Goal: Task Accomplishment & Management: Use online tool/utility

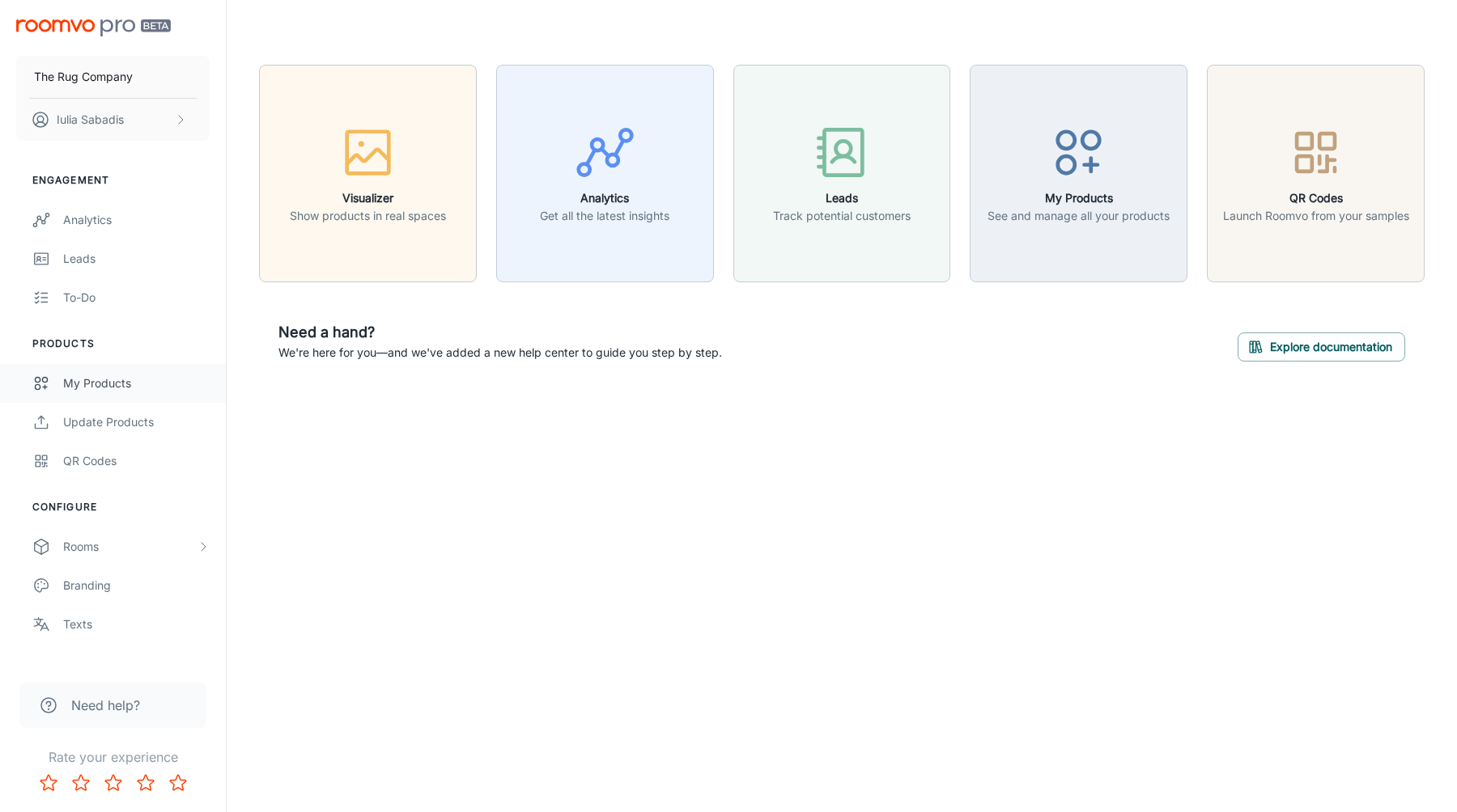
click at [107, 383] on div "My Products" at bounding box center [135, 384] width 146 height 18
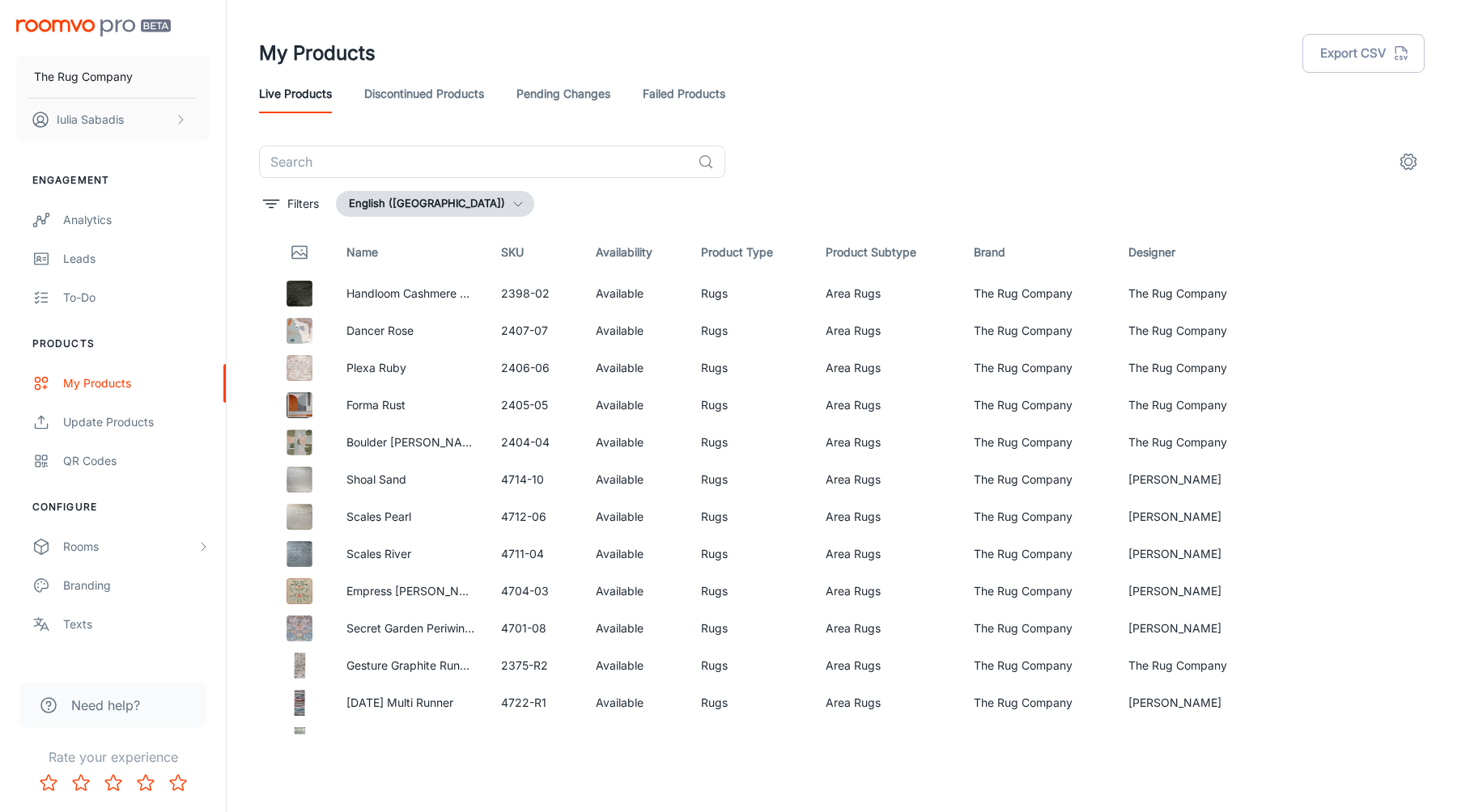
click at [1417, 160] on icon "settings" at bounding box center [1409, 162] width 20 height 20
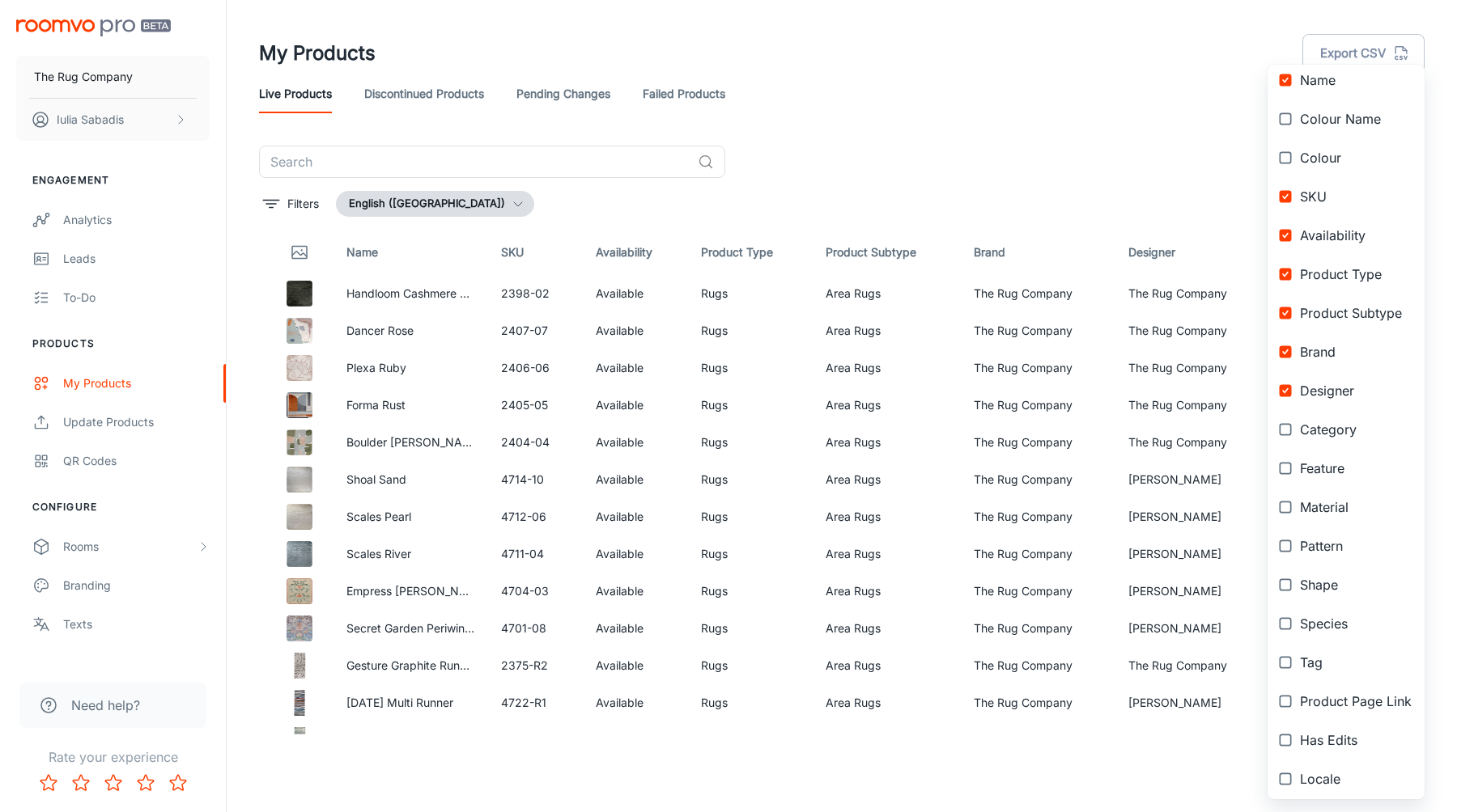
scroll to position [80, 0]
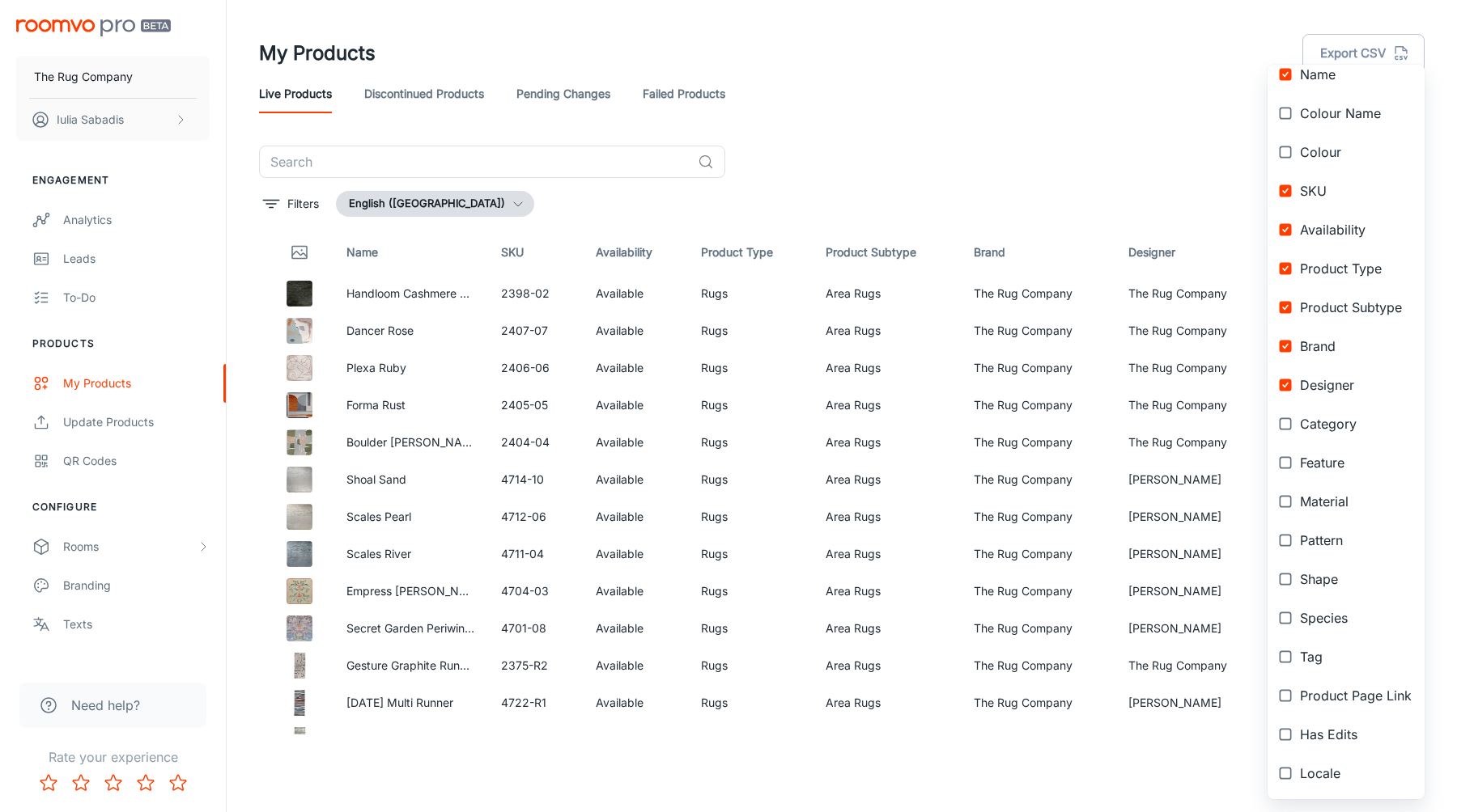
click at [1348, 702] on span "Product Page Link" at bounding box center [1356, 696] width 112 height 20
checkbox input "true"
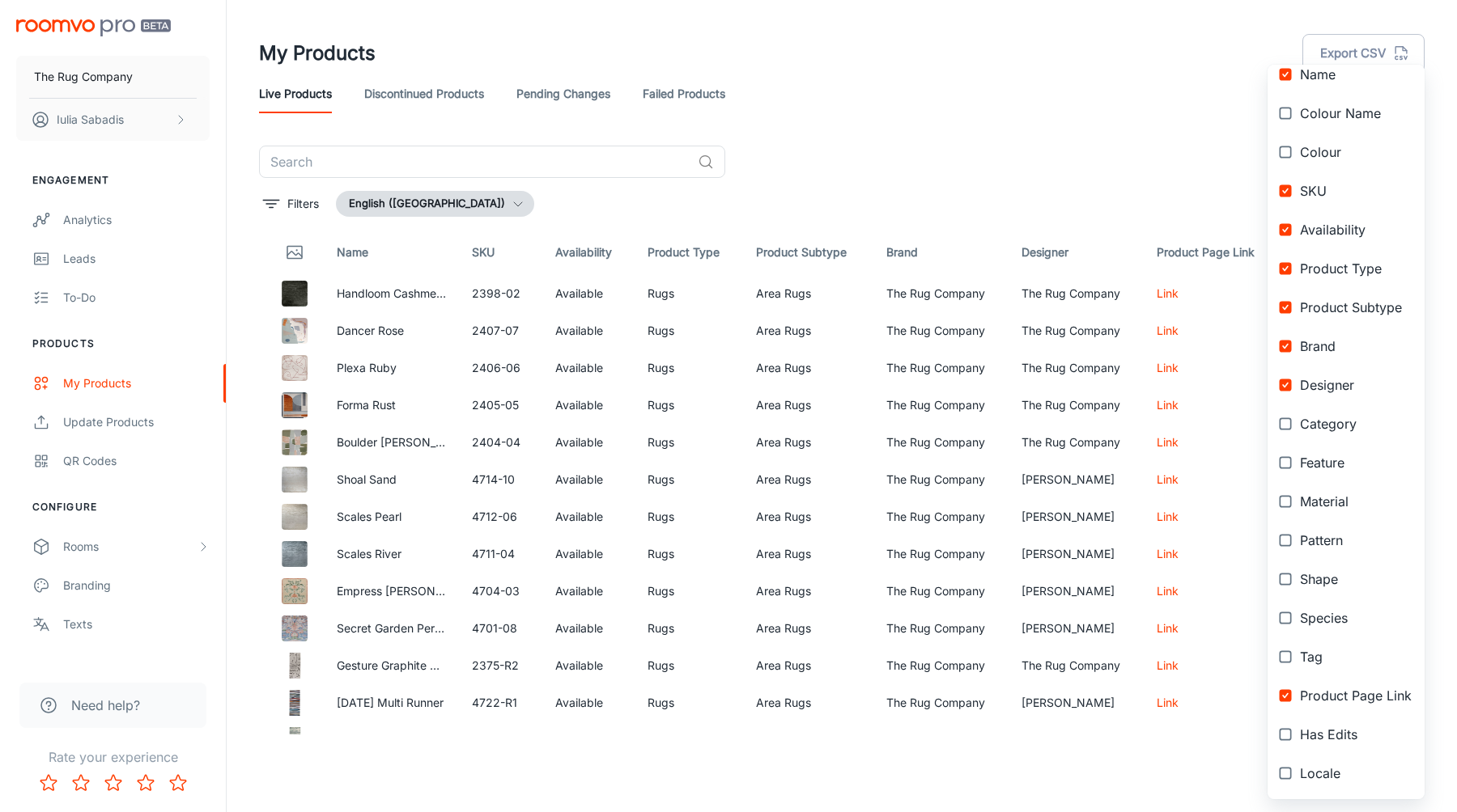
click at [1191, 183] on div at bounding box center [728, 406] width 1457 height 812
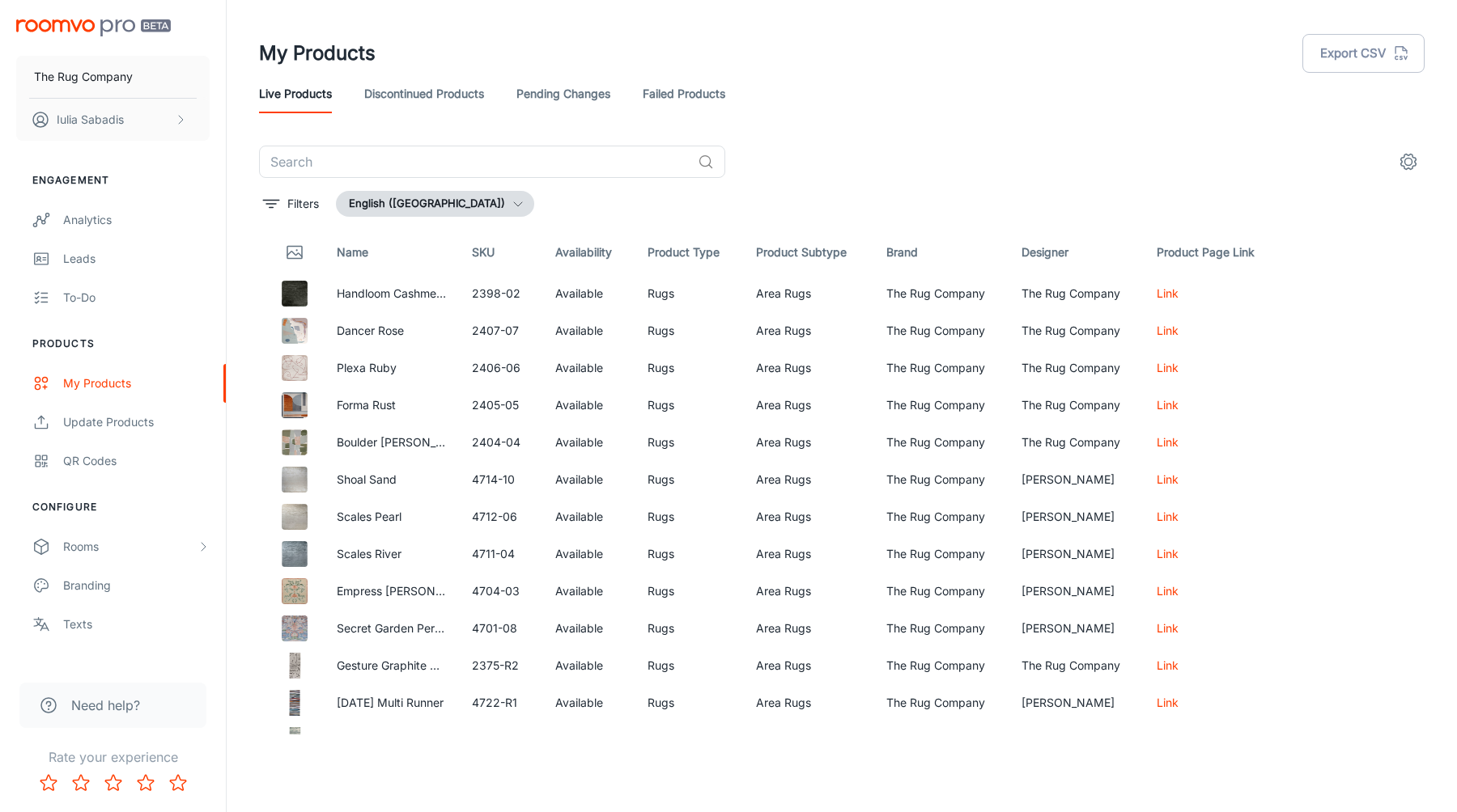
click at [517, 203] on icon "button" at bounding box center [518, 203] width 13 height 13
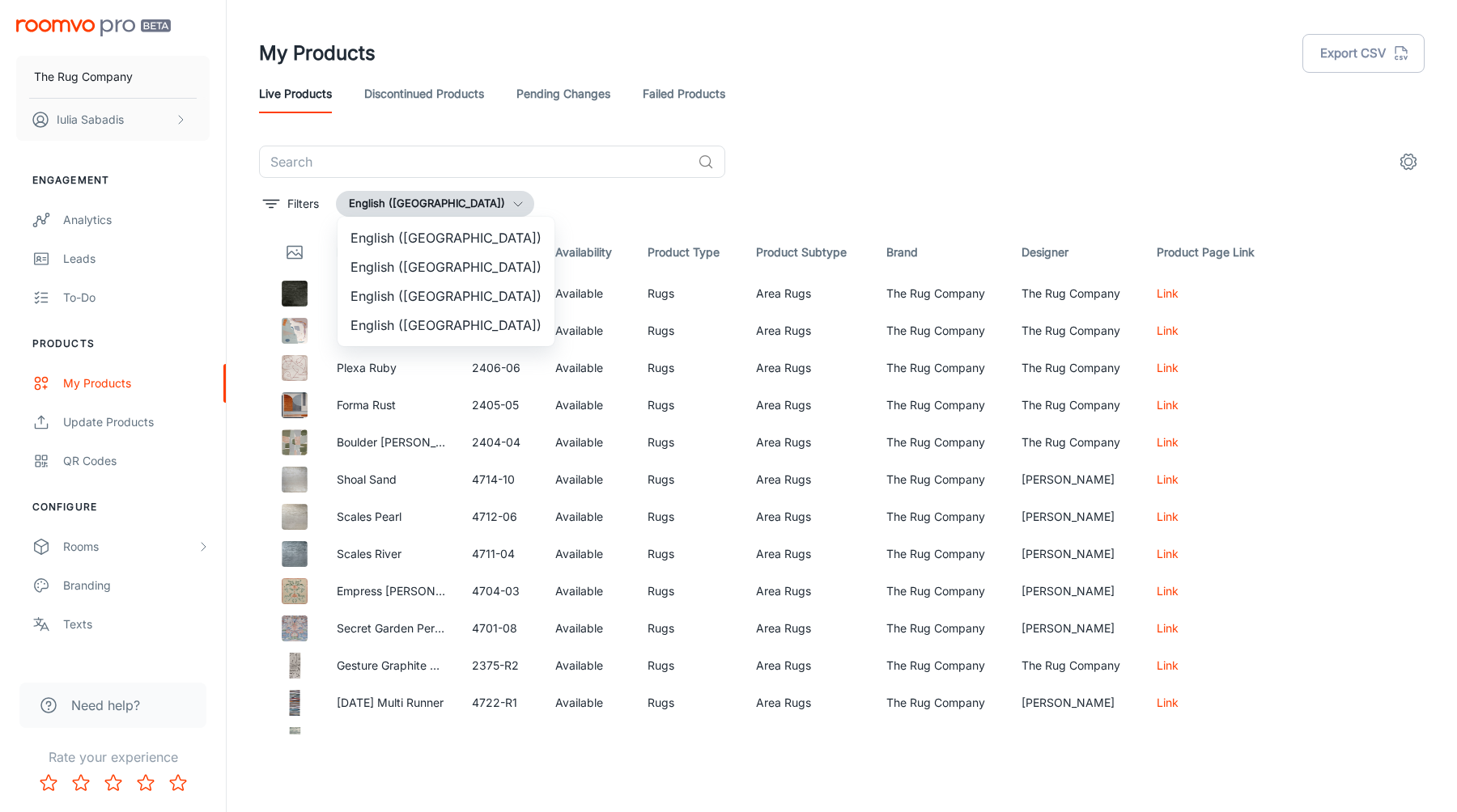
click at [496, 299] on li "English ([GEOGRAPHIC_DATA])" at bounding box center [446, 296] width 217 height 29
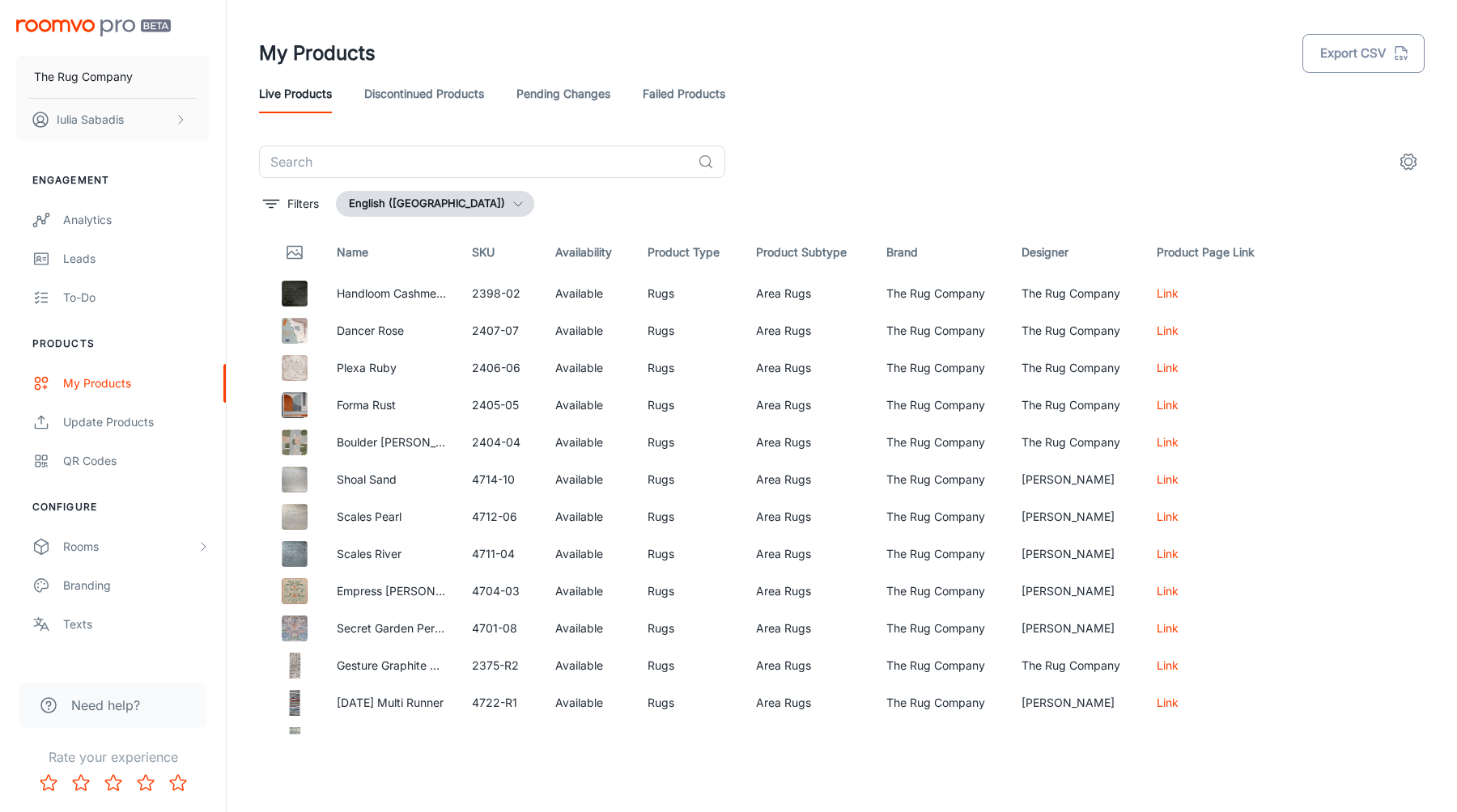
click at [1326, 59] on button "Export CSV" at bounding box center [1364, 53] width 122 height 39
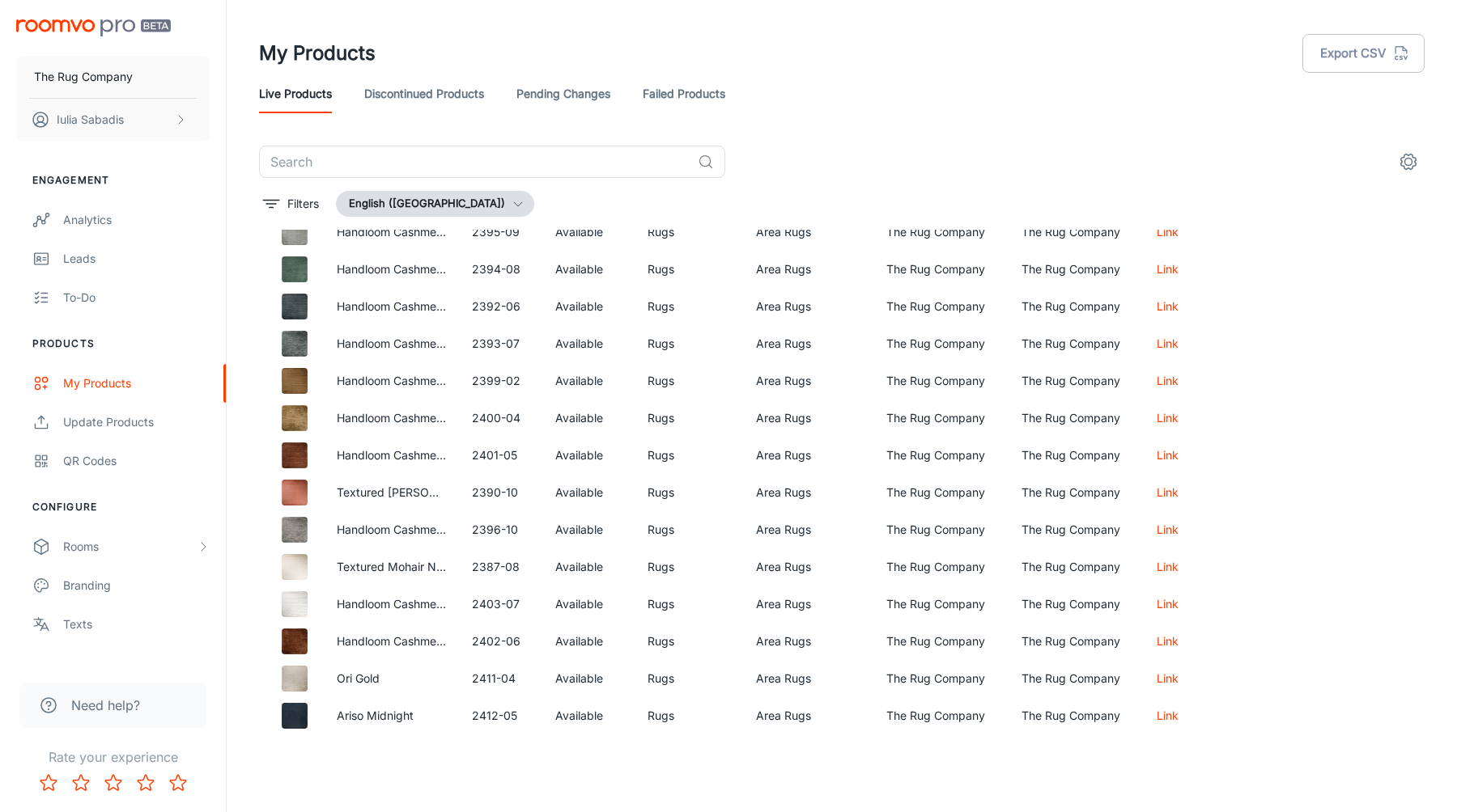
scroll to position [0, 0]
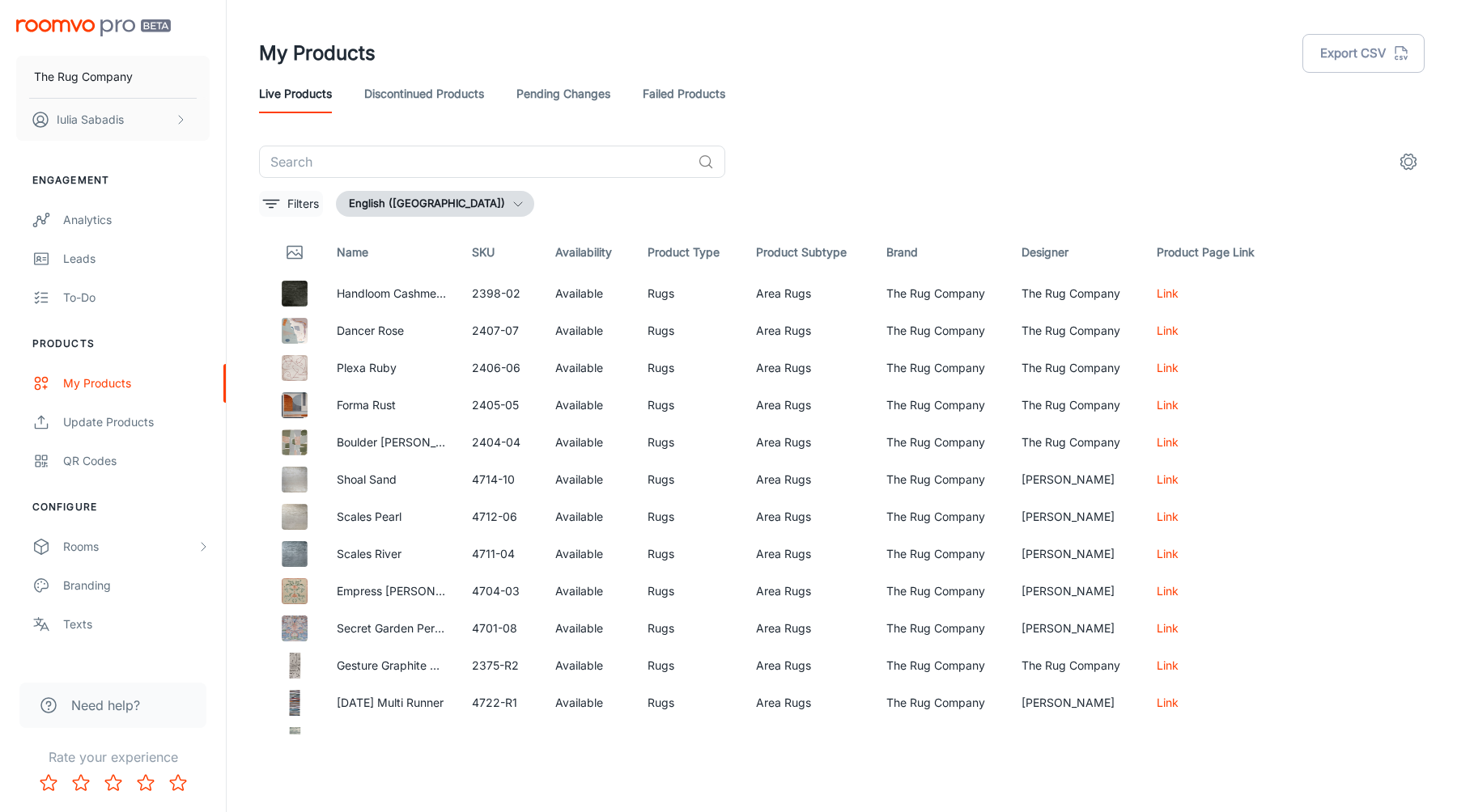
click at [311, 203] on p "Filters" at bounding box center [302, 204] width 31 height 18
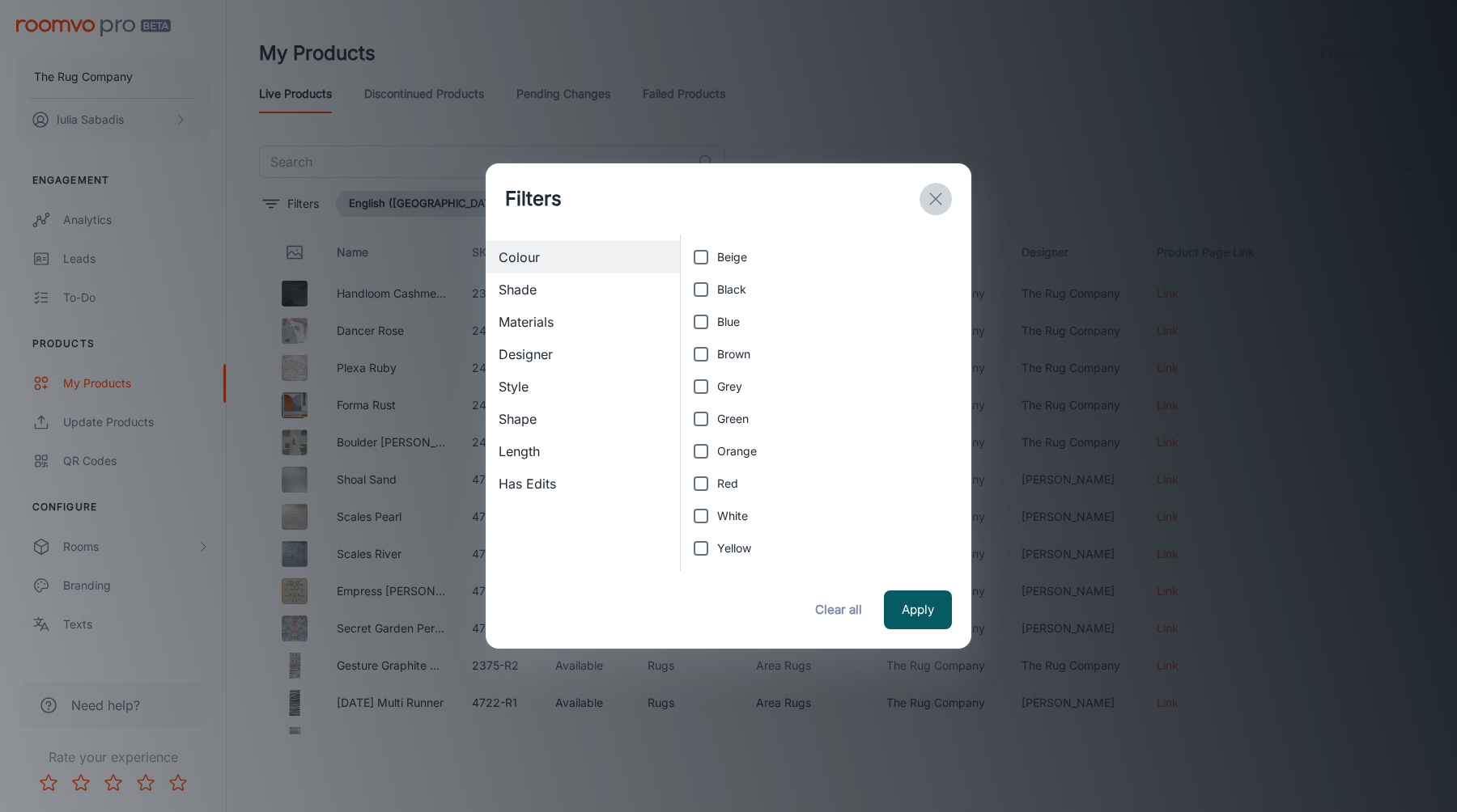
click at [941, 194] on line "exit" at bounding box center [935, 199] width 12 height 12
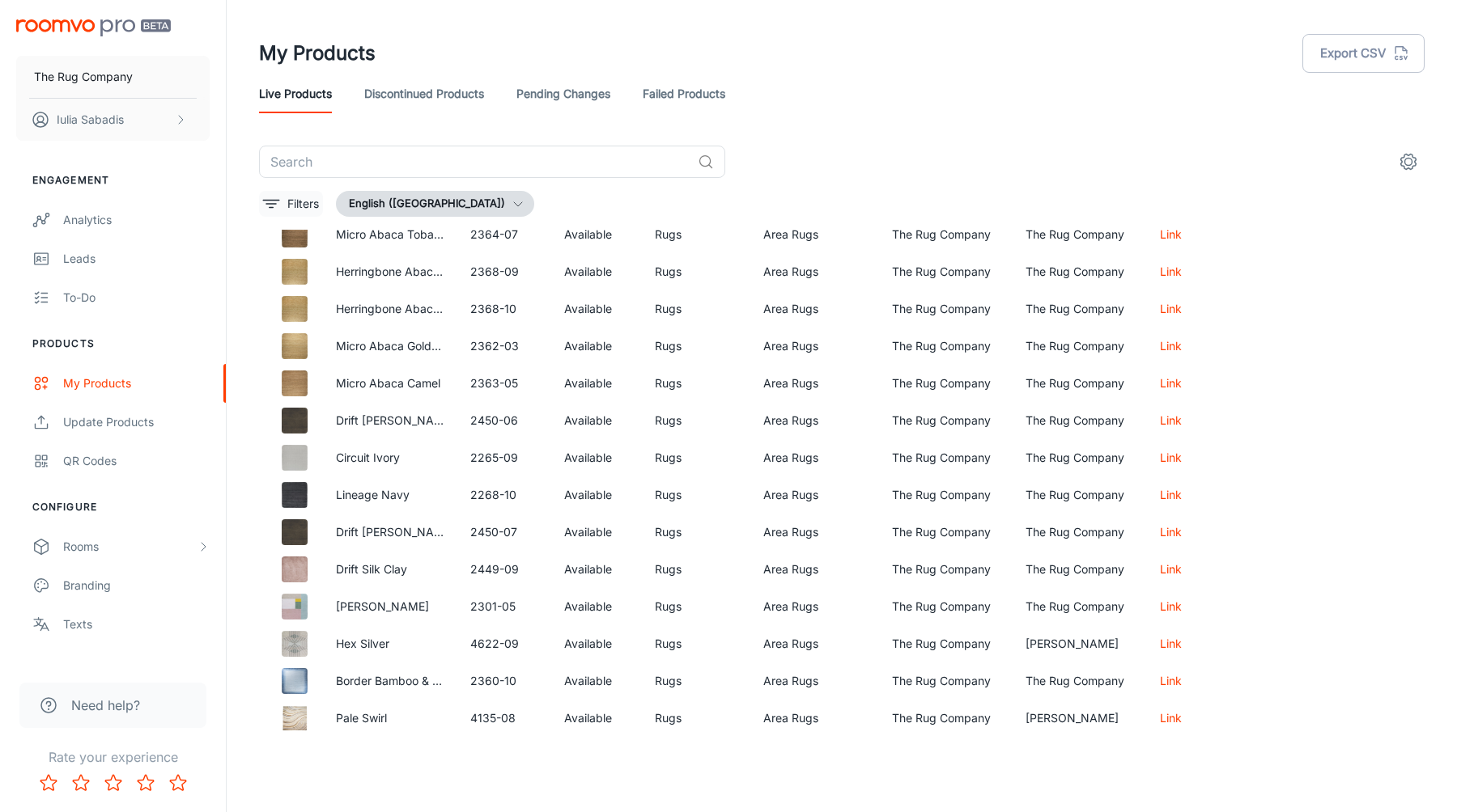
scroll to position [11450, 0]
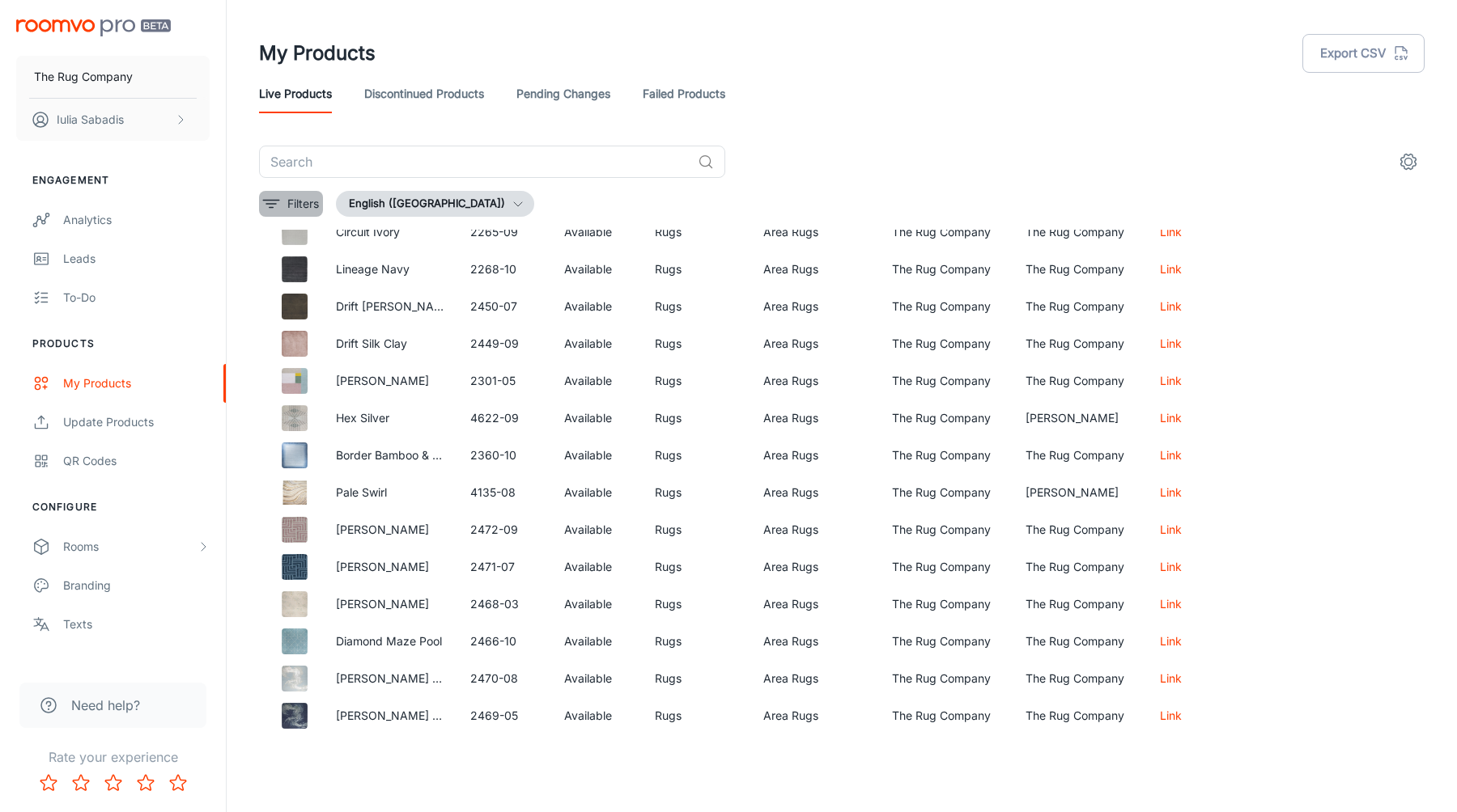
click at [271, 201] on icon "filter" at bounding box center [272, 204] width 20 height 20
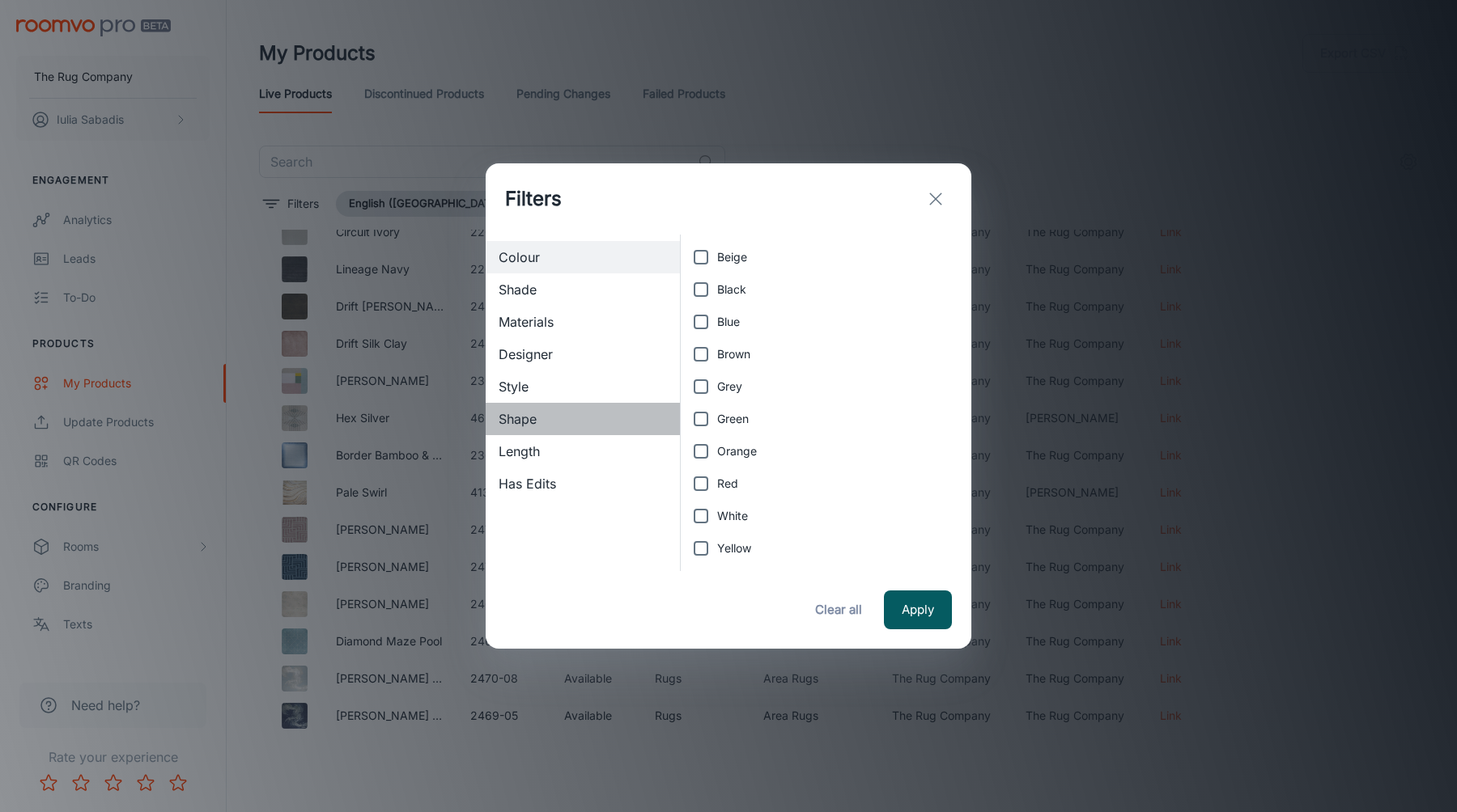
click at [609, 428] on div "Shape" at bounding box center [583, 419] width 195 height 32
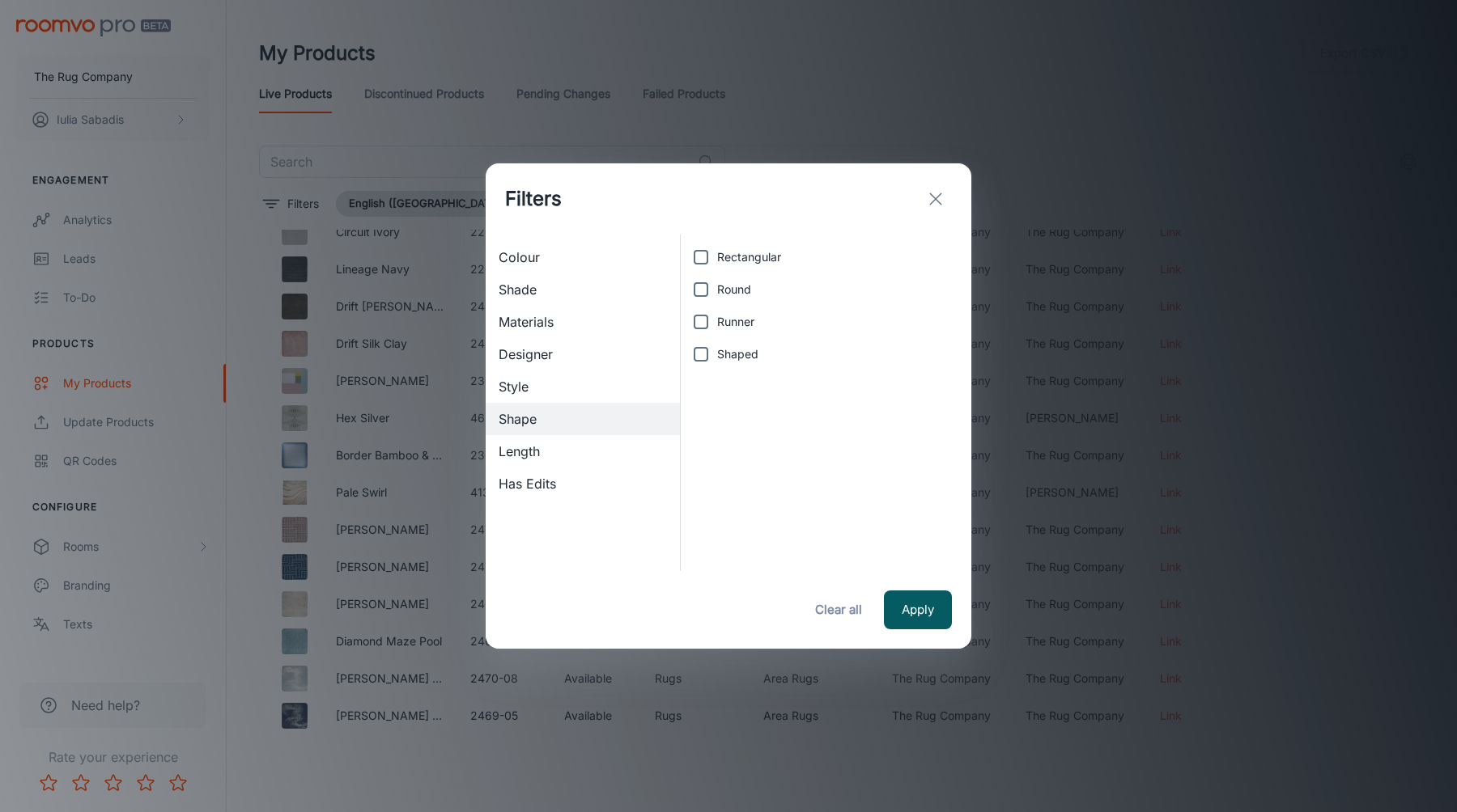
click at [735, 296] on span "Round" at bounding box center [734, 289] width 34 height 18
click at [717, 296] on input "Round" at bounding box center [701, 289] width 32 height 32
checkbox input "true"
click at [735, 315] on span "Runner" at bounding box center [736, 322] width 38 height 18
click at [717, 315] on input "Runner" at bounding box center [701, 322] width 32 height 32
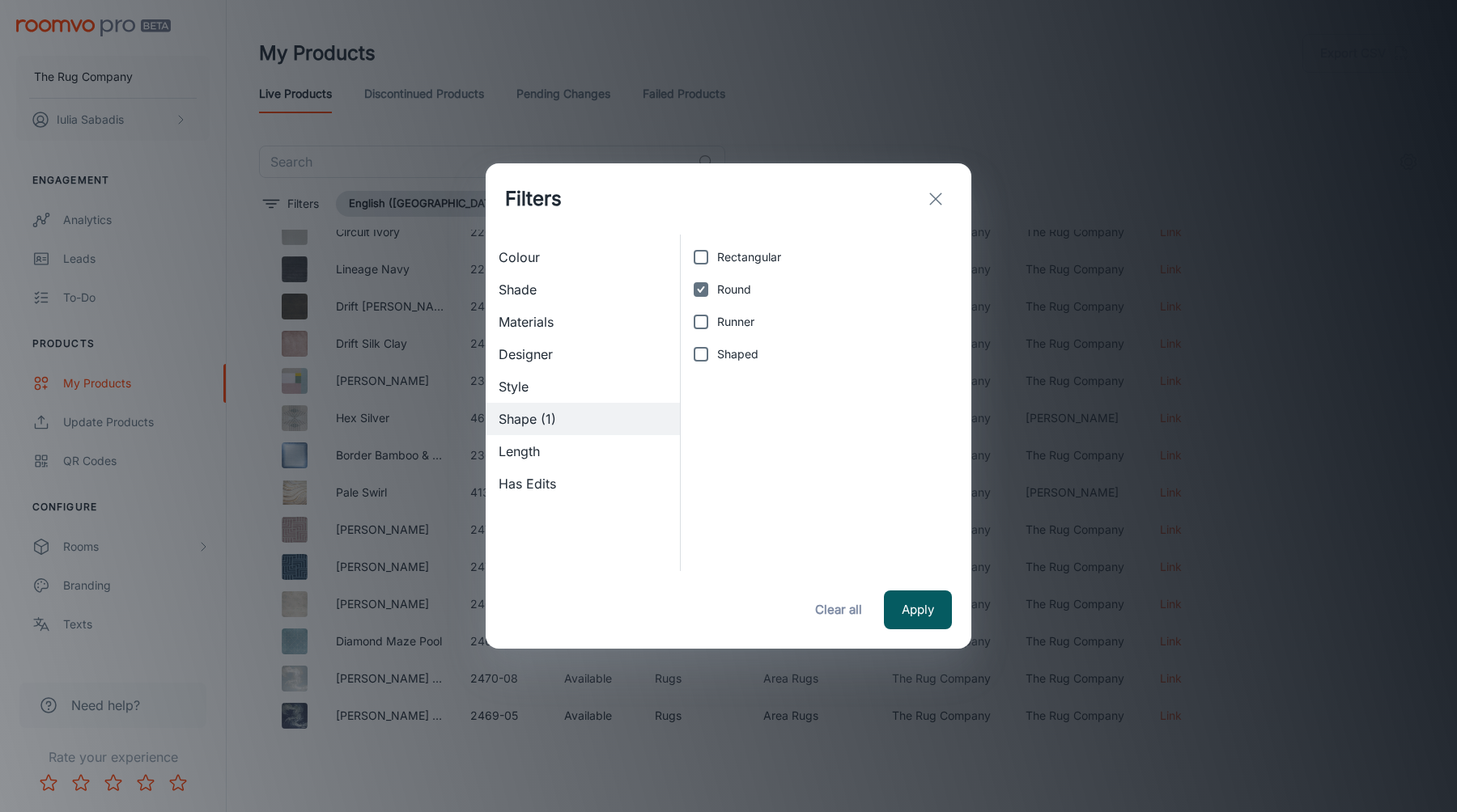
checkbox input "true"
click at [719, 293] on span "Round" at bounding box center [734, 289] width 34 height 18
click at [717, 293] on input "Round" at bounding box center [701, 289] width 32 height 32
checkbox input "false"
click at [711, 313] on input "Runner" at bounding box center [701, 322] width 32 height 32
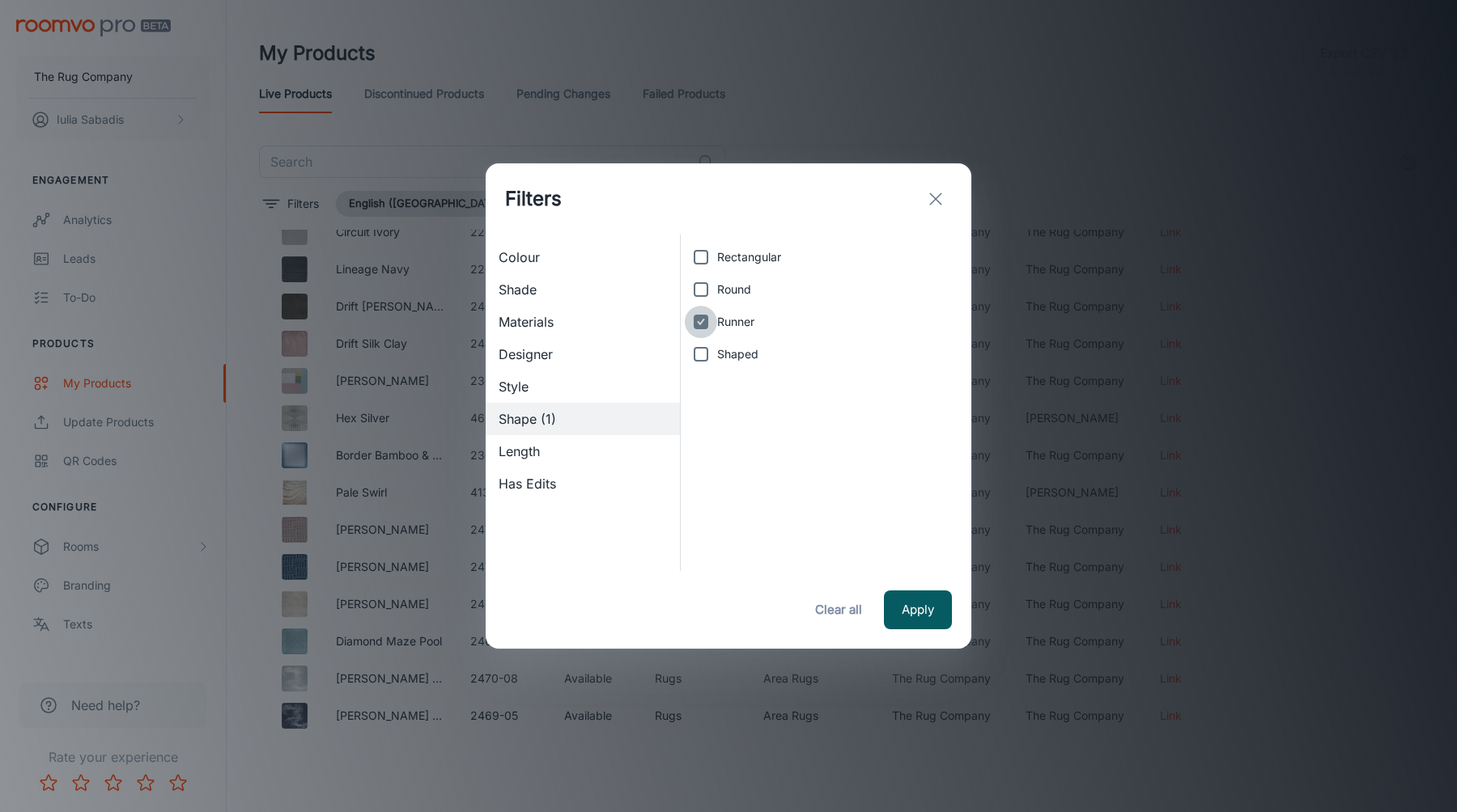
checkbox input "false"
click at [713, 295] on input "Round" at bounding box center [701, 289] width 32 height 32
checkbox input "true"
click at [713, 318] on input "Runner" at bounding box center [701, 322] width 32 height 32
checkbox input "true"
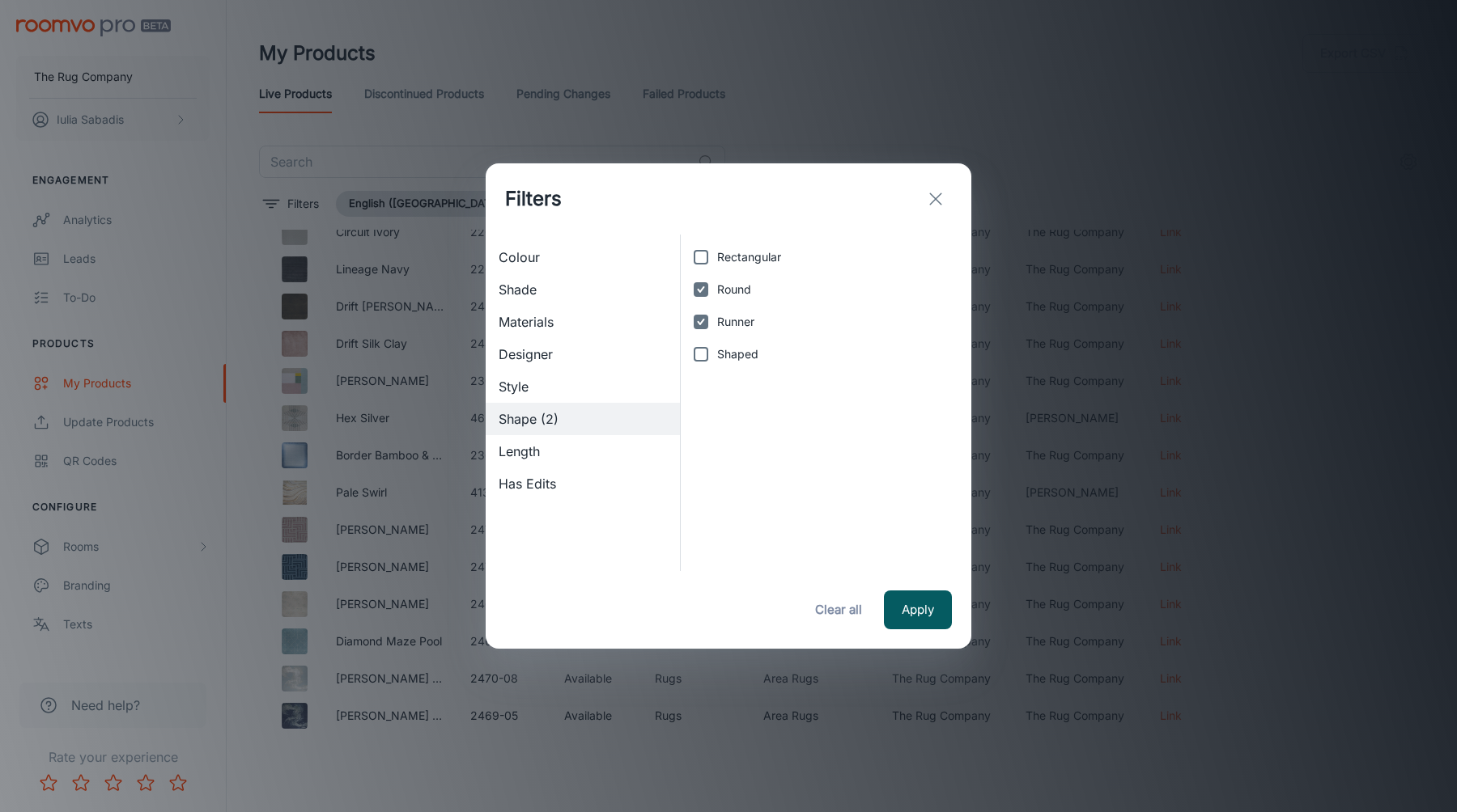
click at [725, 266] on label "Rectangular" at bounding box center [821, 257] width 273 height 32
click at [717, 266] on input "Rectangular" at bounding box center [701, 257] width 32 height 32
checkbox input "true"
click at [724, 353] on span "Shaped" at bounding box center [738, 354] width 41 height 18
click at [717, 353] on input "Shaped" at bounding box center [701, 354] width 32 height 32
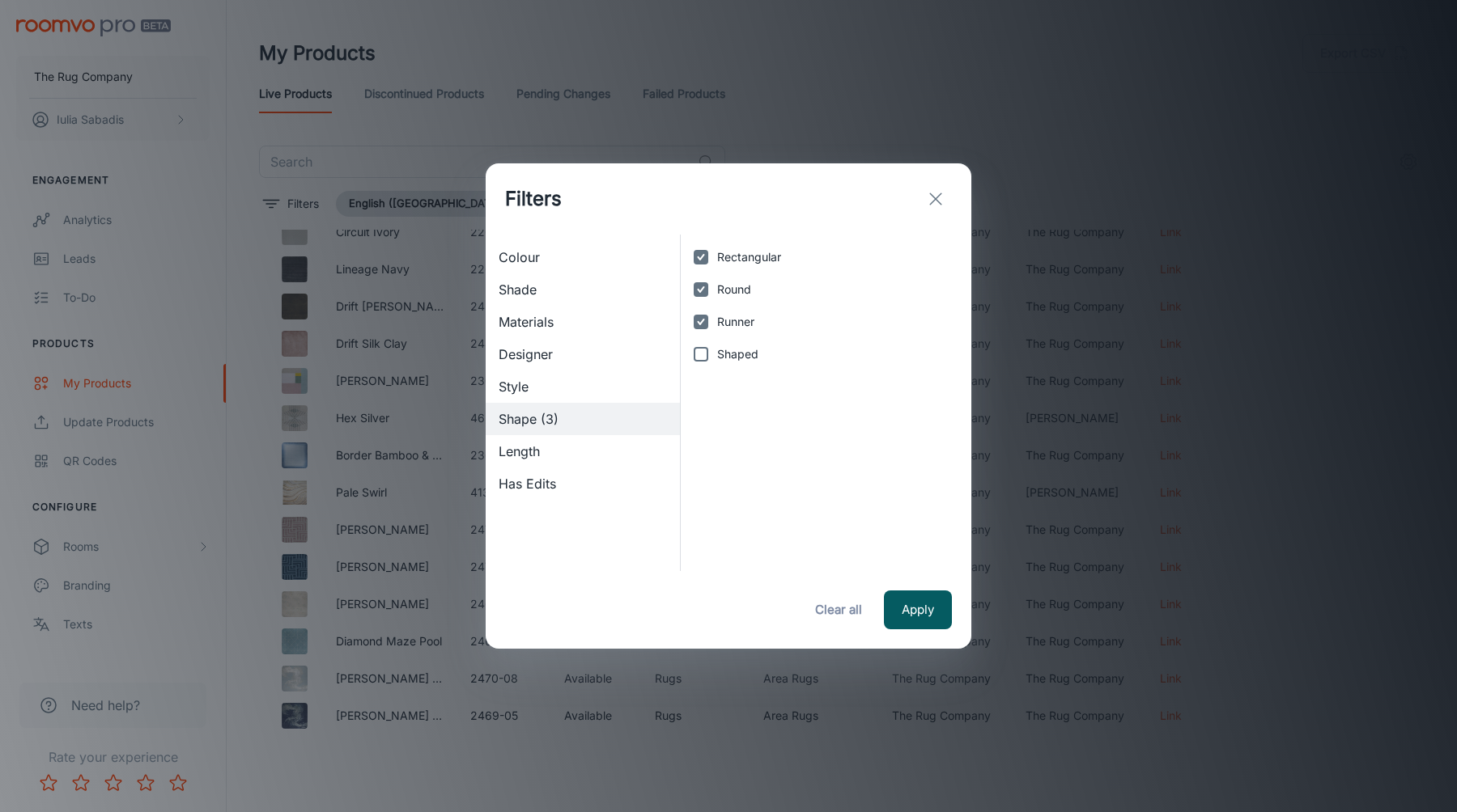
checkbox input "true"
click at [556, 454] on span "Length" at bounding box center [583, 452] width 169 height 20
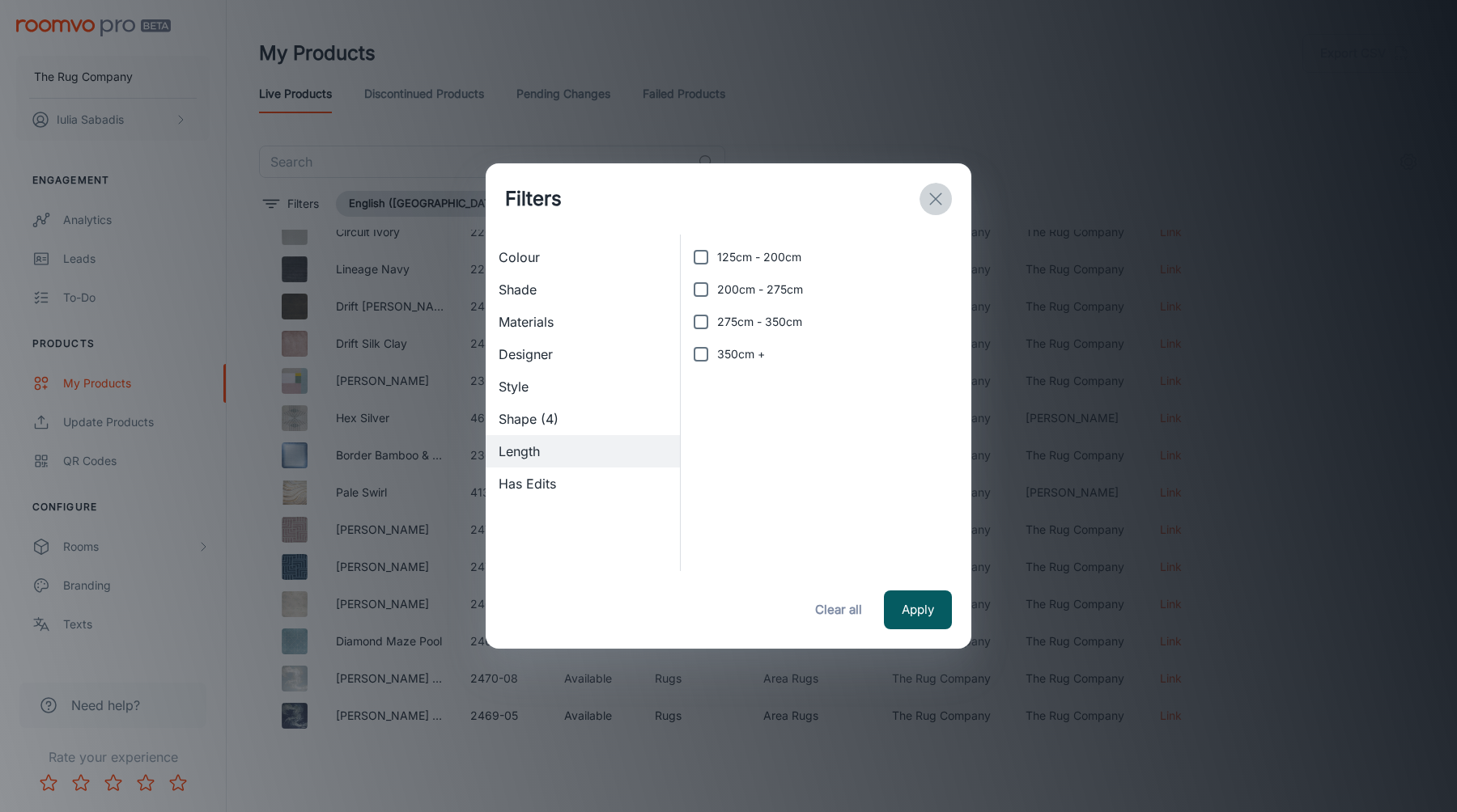
click at [928, 190] on icon "exit" at bounding box center [936, 199] width 20 height 20
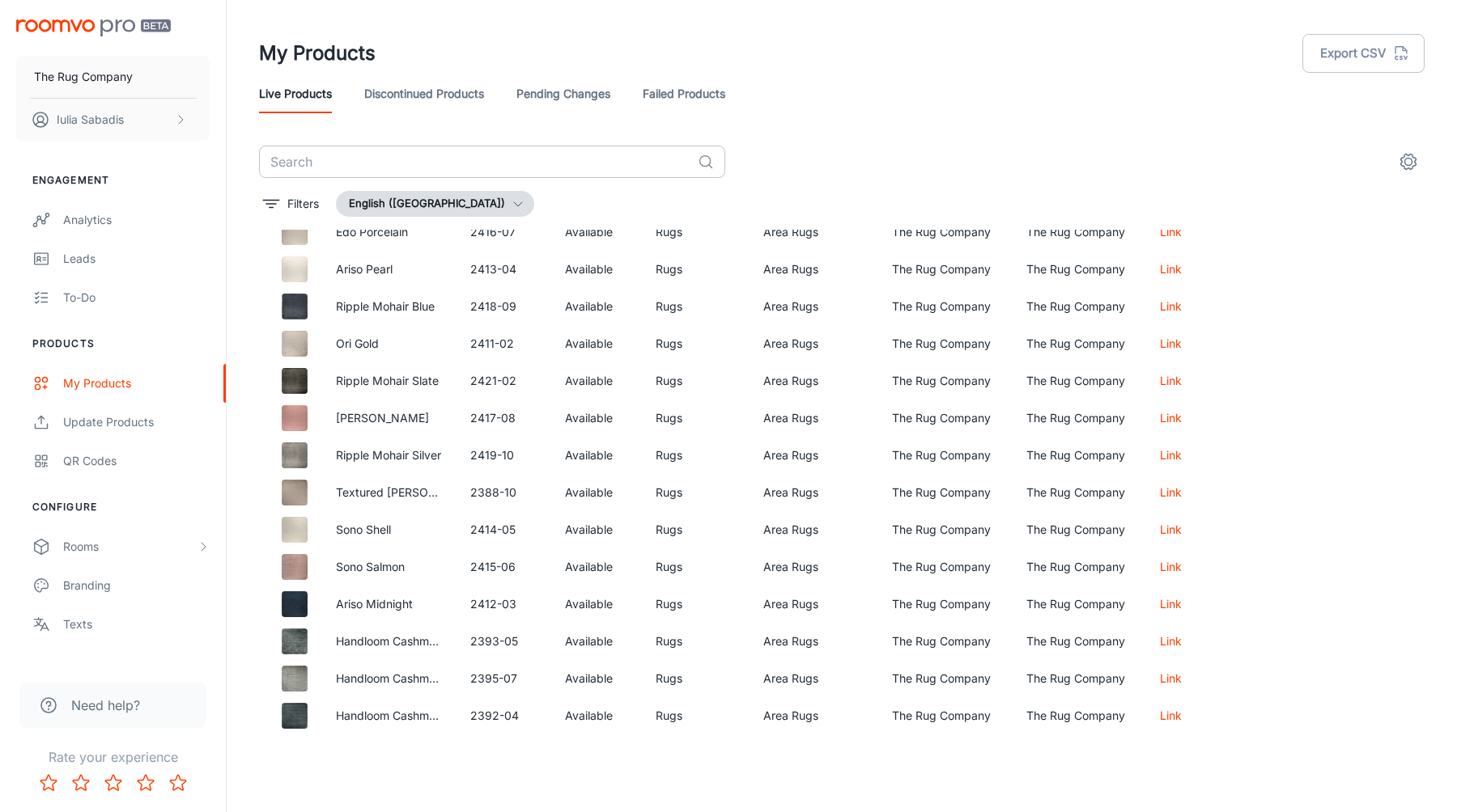
scroll to position [34080, 0]
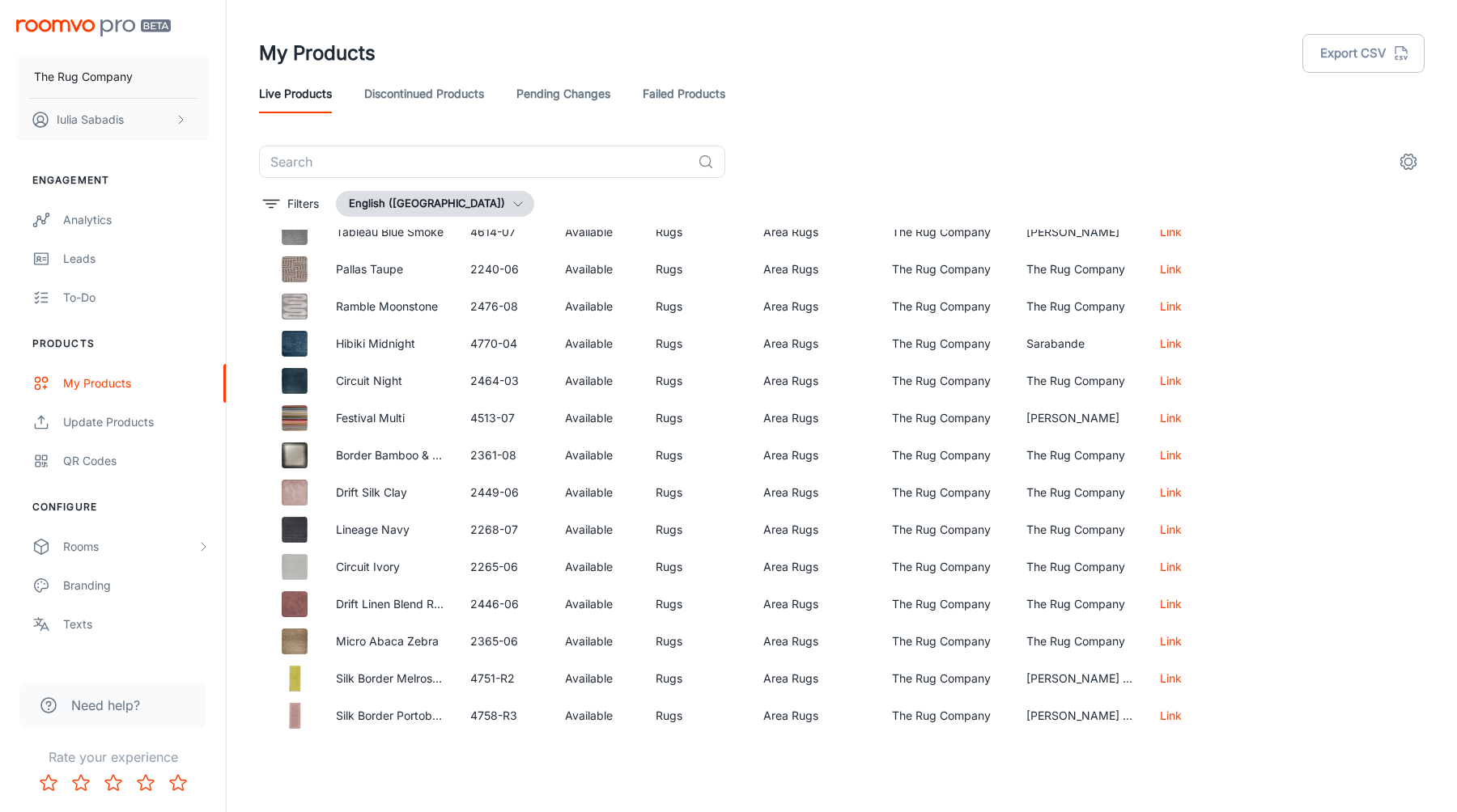
click at [935, 165] on div "​" at bounding box center [842, 161] width 1166 height 32
click at [1062, 172] on div "​" at bounding box center [842, 161] width 1166 height 32
click at [1363, 59] on button "Export CSV" at bounding box center [1364, 53] width 122 height 39
